Goal: Information Seeking & Learning: Understand process/instructions

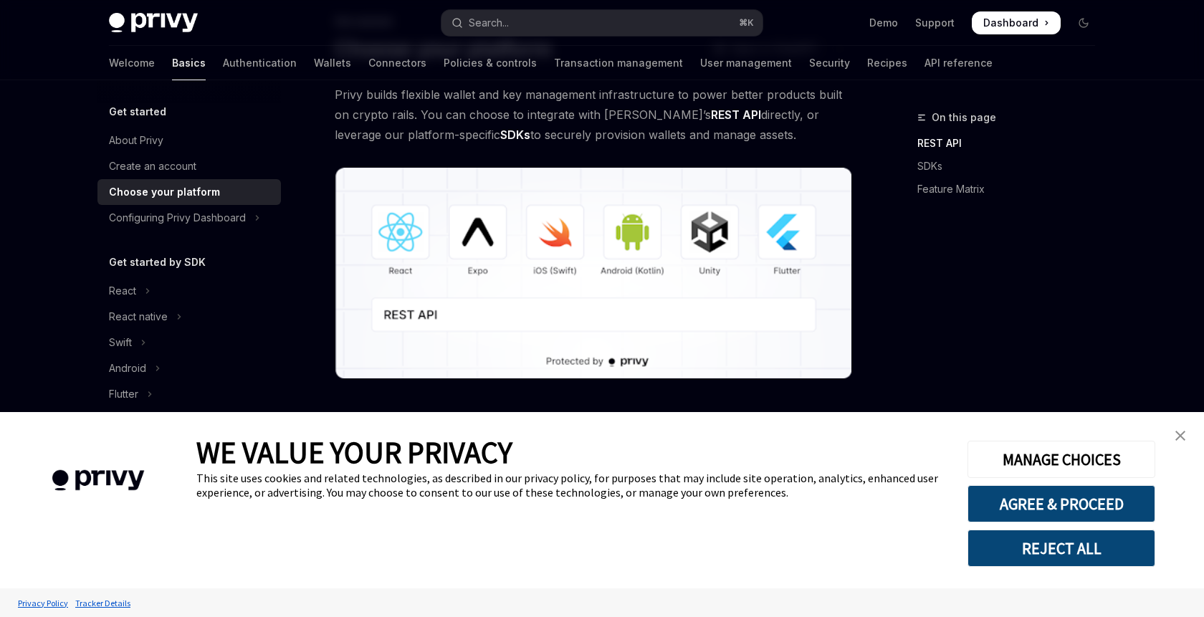
click at [1176, 440] on img "close banner" at bounding box center [1180, 436] width 10 height 10
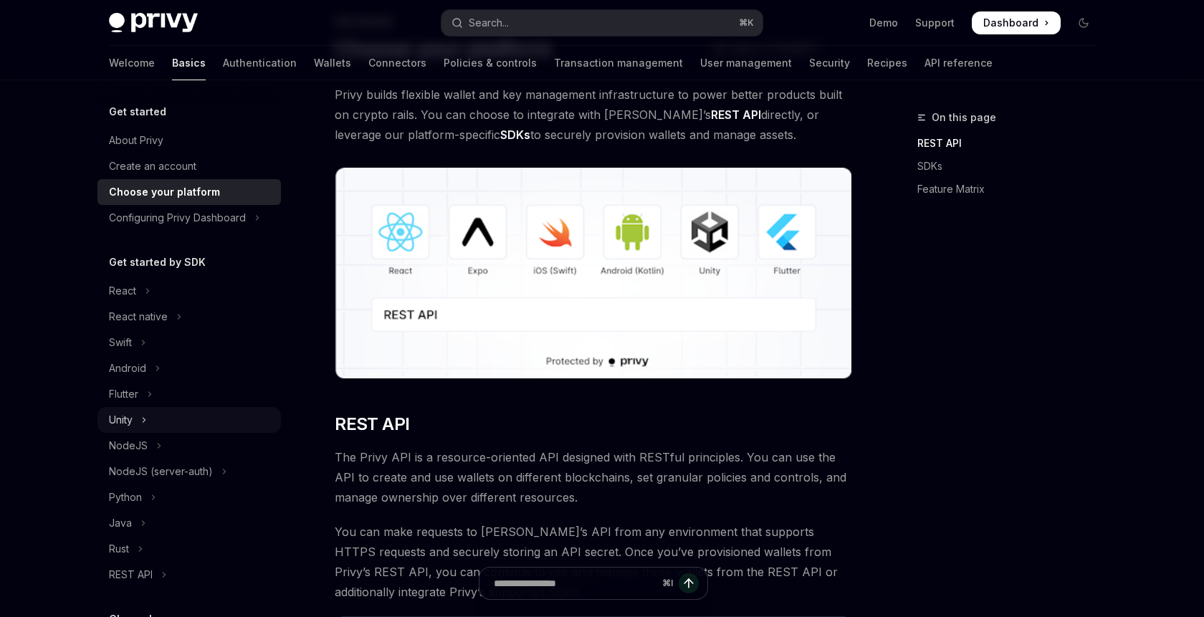
click at [132, 419] on div "Unity" at bounding box center [121, 419] width 24 height 17
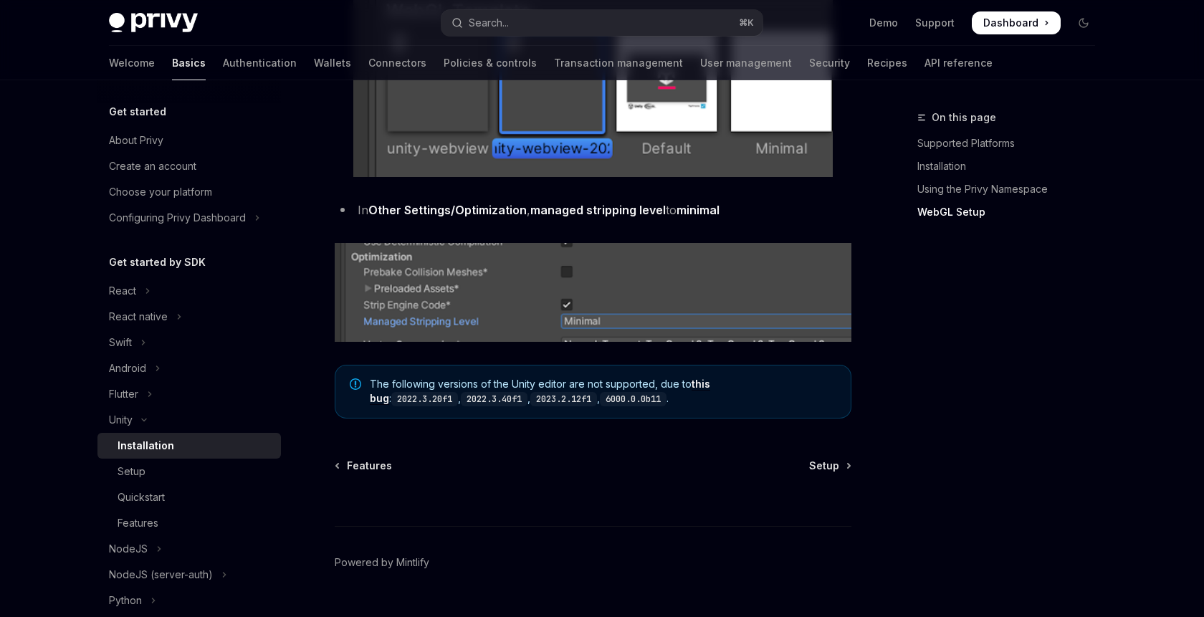
scroll to position [1822, 0]
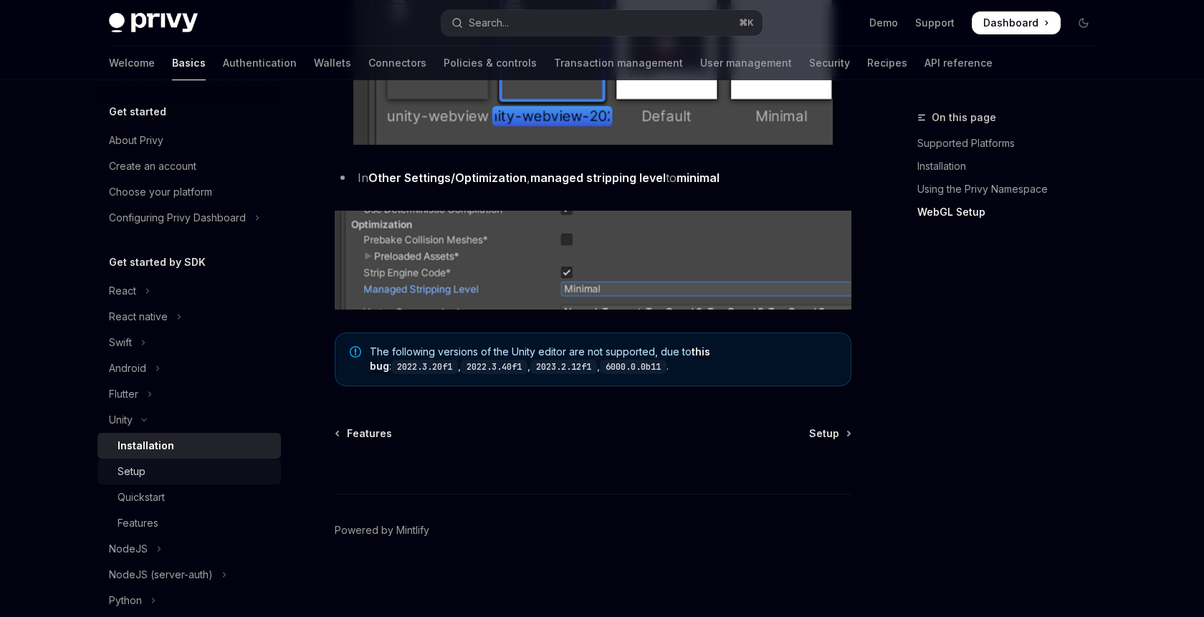
click at [139, 479] on div "Setup" at bounding box center [132, 471] width 28 height 17
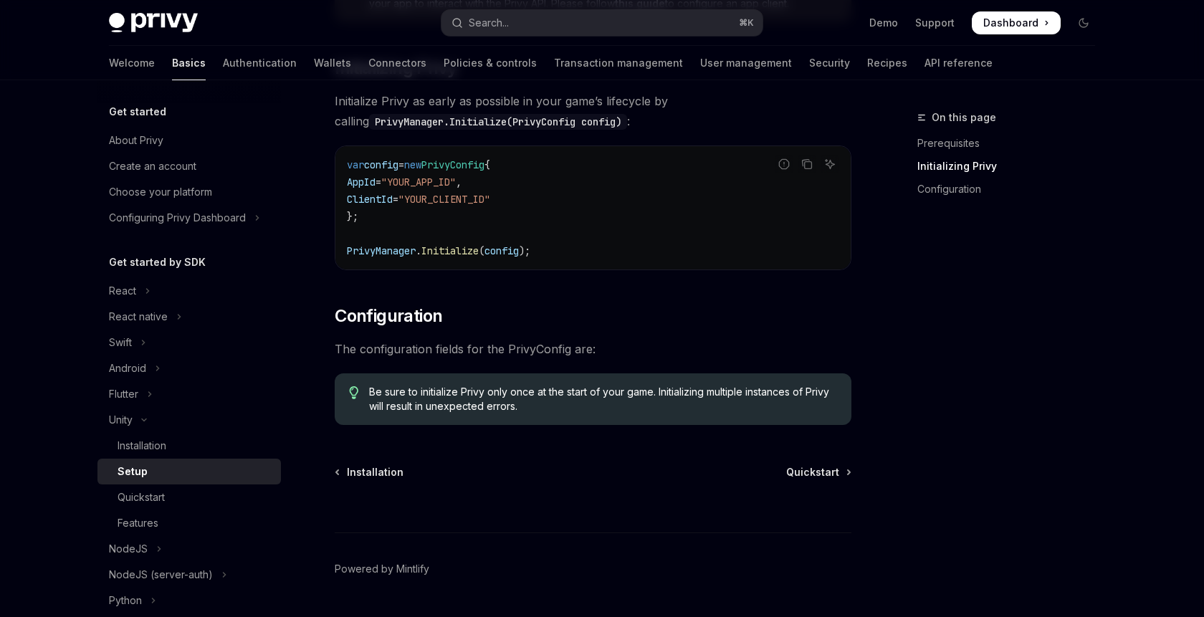
scroll to position [338, 0]
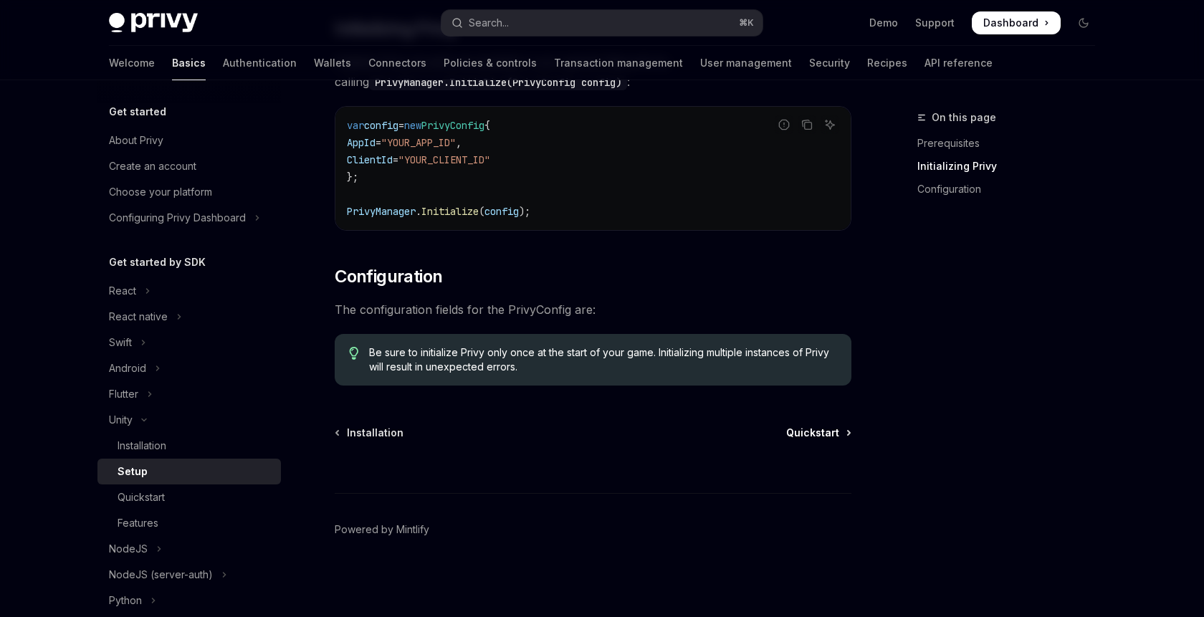
click at [823, 426] on span "Quickstart" at bounding box center [812, 433] width 53 height 14
type textarea "*"
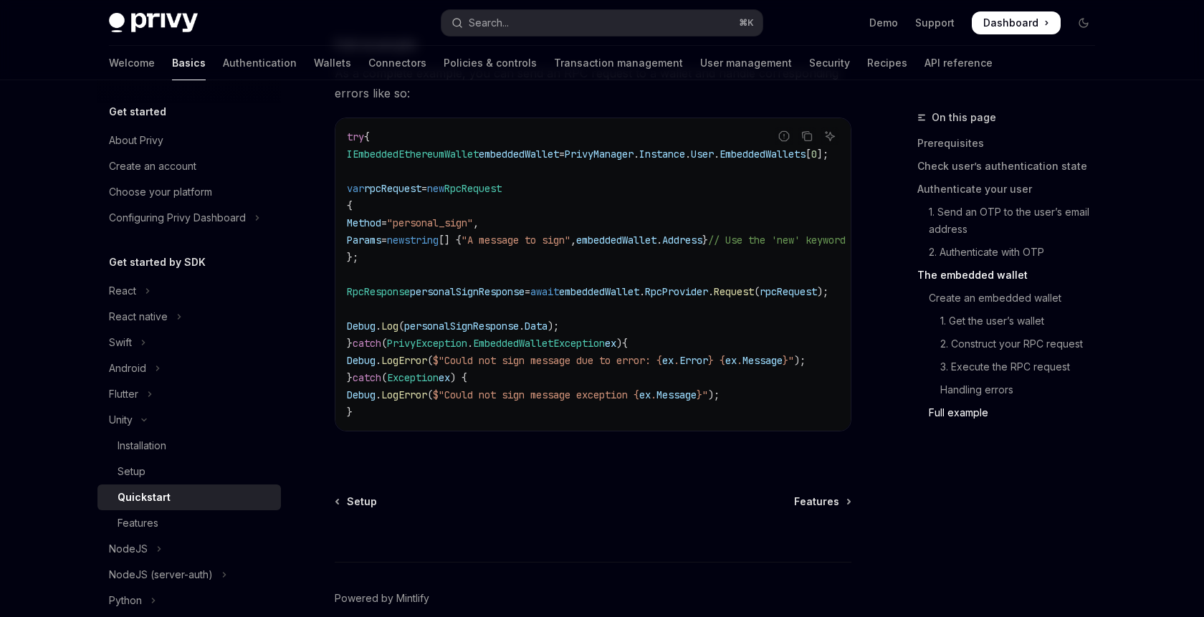
scroll to position [4201, 0]
